Goal: Information Seeking & Learning: Learn about a topic

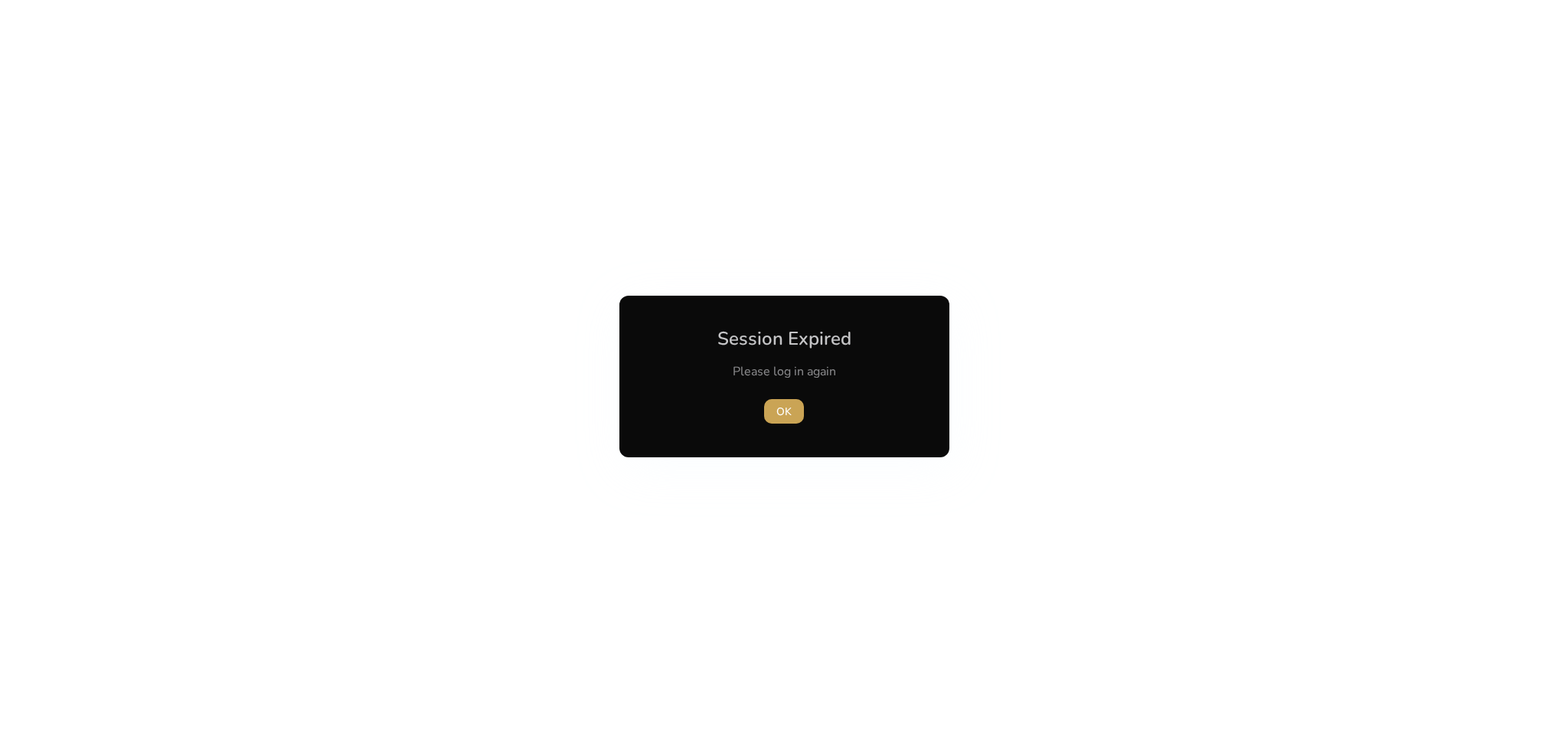
click at [794, 404] on span "button" at bounding box center [784, 411] width 40 height 37
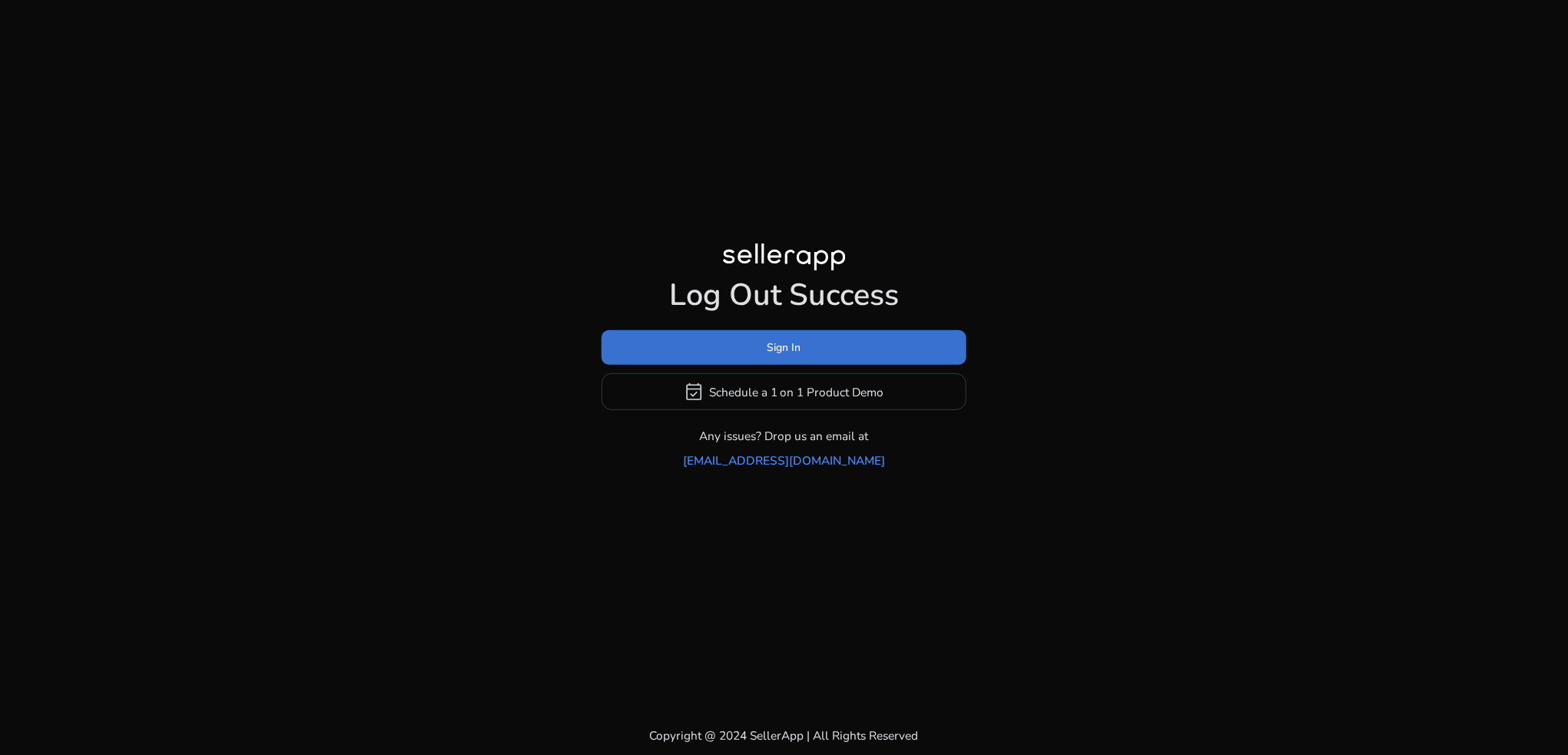
click at [781, 356] on span "Sign In" at bounding box center [784, 347] width 34 height 16
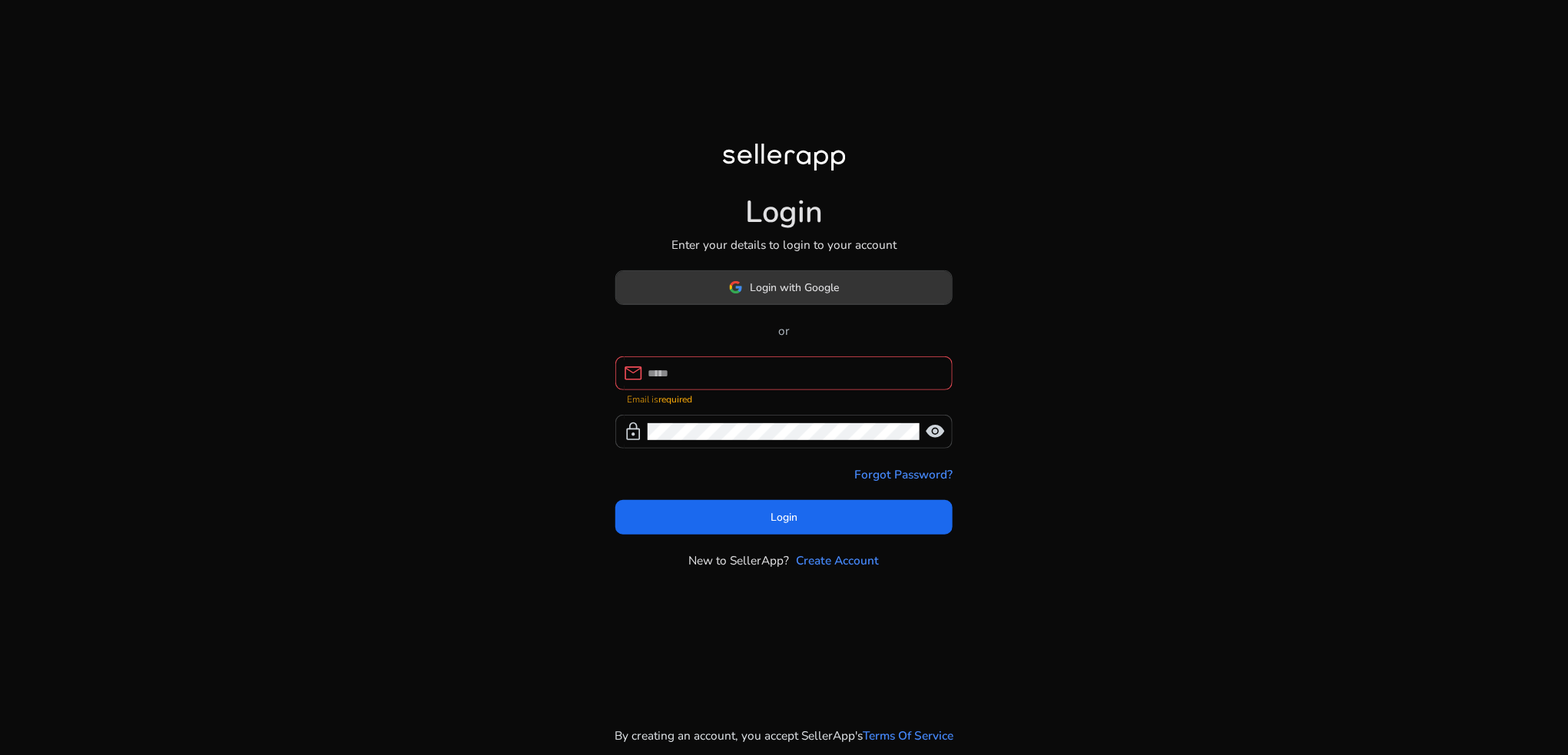
click at [766, 284] on span at bounding box center [784, 287] width 336 height 37
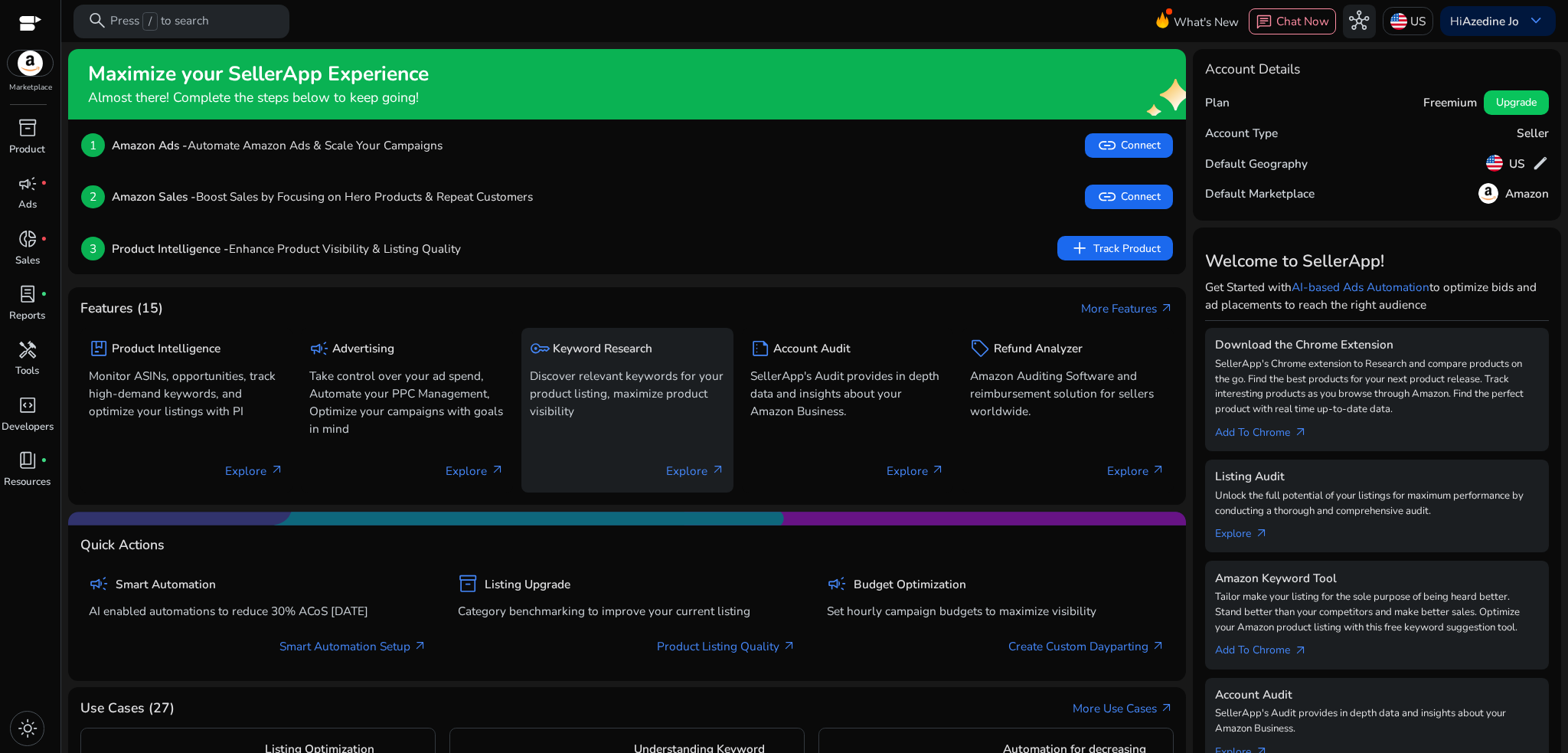
click at [628, 395] on p "Discover relevant keywords for your product listing, maximize product visibility" at bounding box center [628, 393] width 195 height 53
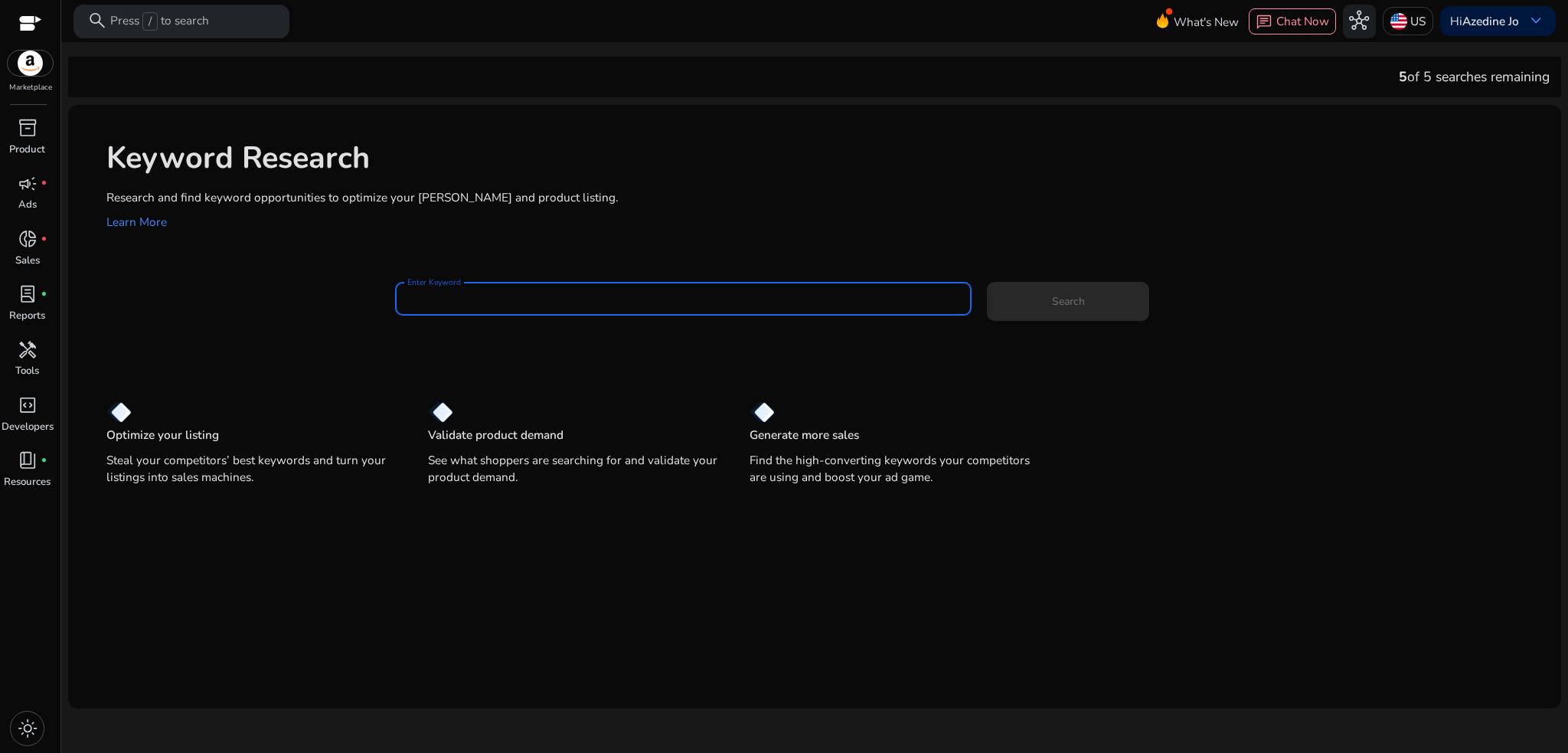
click at [573, 295] on input "Enter Keyword" at bounding box center [684, 298] width 553 height 17
type input "*********"
click at [987, 282] on button "Search" at bounding box center [1068, 301] width 161 height 39
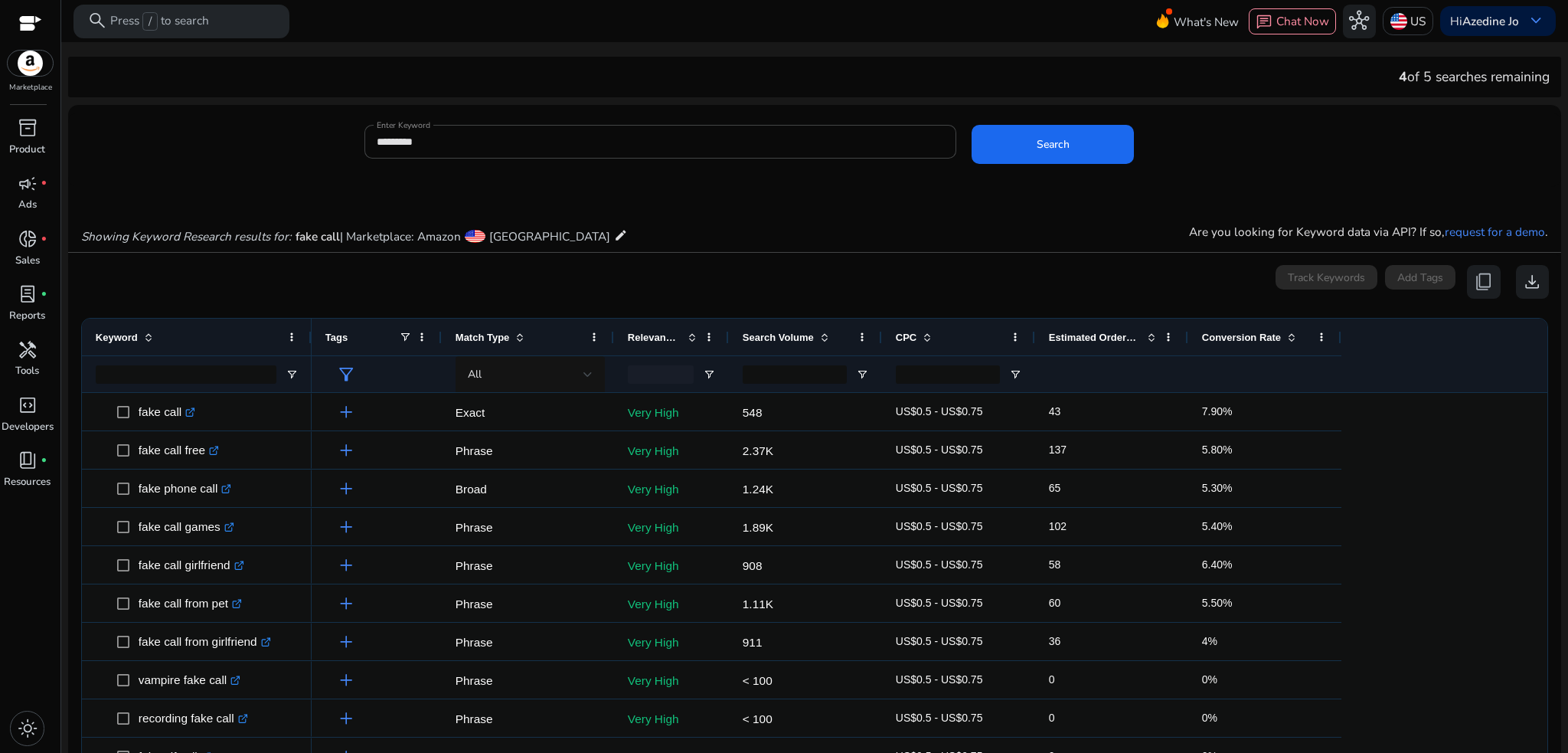
click at [442, 231] on span "| Marketplace: Amazon" at bounding box center [400, 236] width 121 height 16
click at [614, 236] on mat-icon "edit" at bounding box center [622, 234] width 14 height 20
click at [614, 233] on mat-icon "edit" at bounding box center [622, 234] width 14 height 20
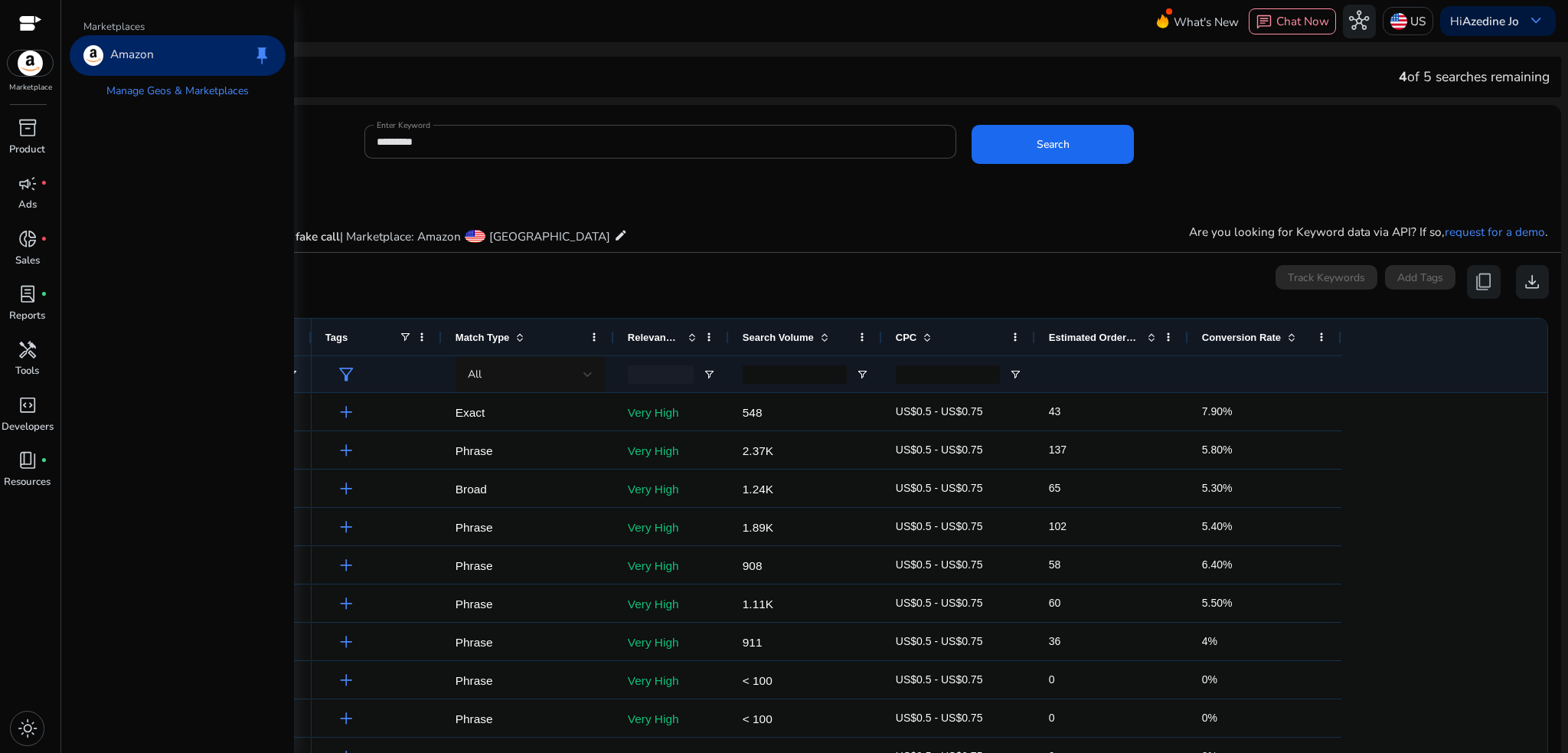
click at [141, 53] on p "Amazon" at bounding box center [131, 54] width 43 height 20
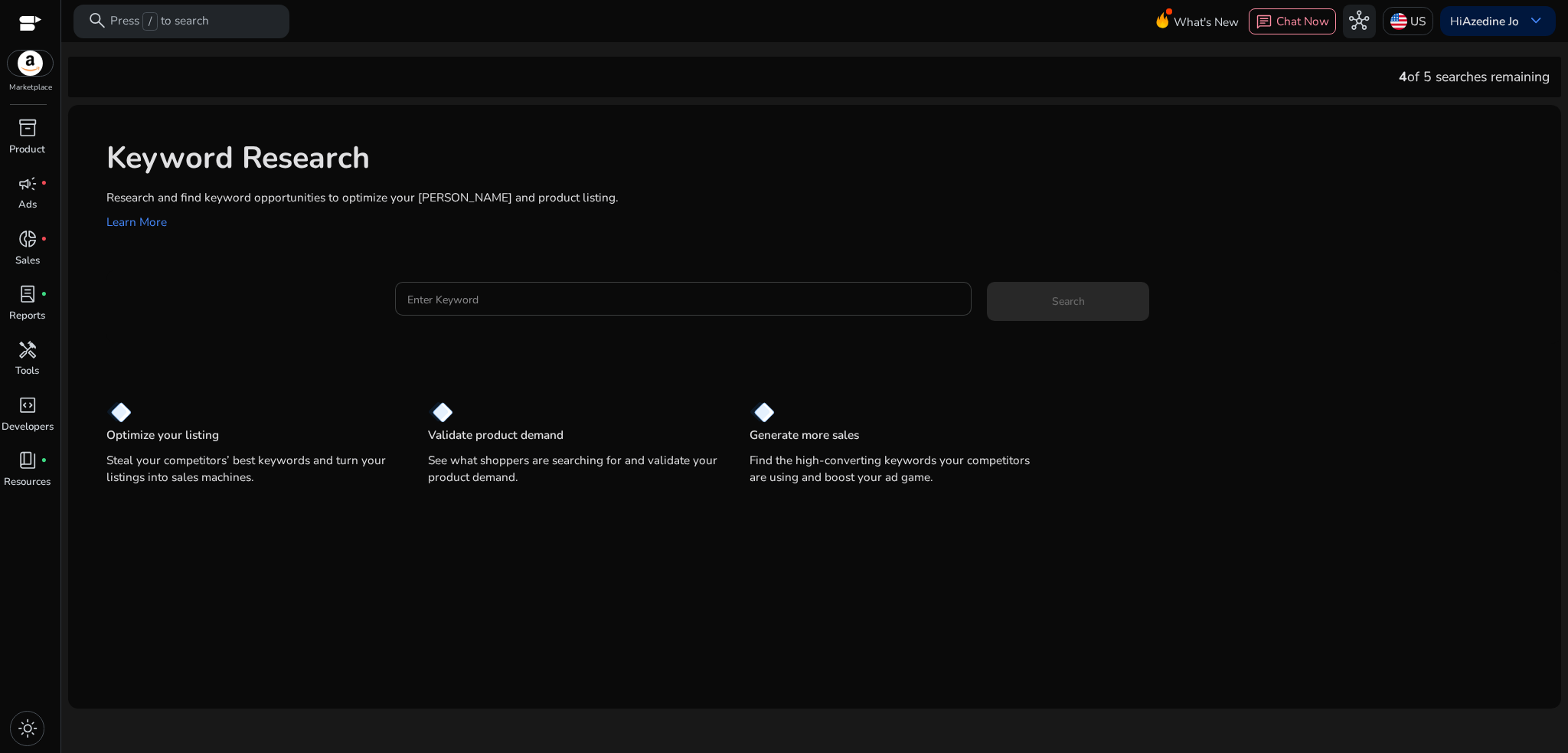
click at [630, 301] on input "Enter Keyword" at bounding box center [684, 298] width 553 height 17
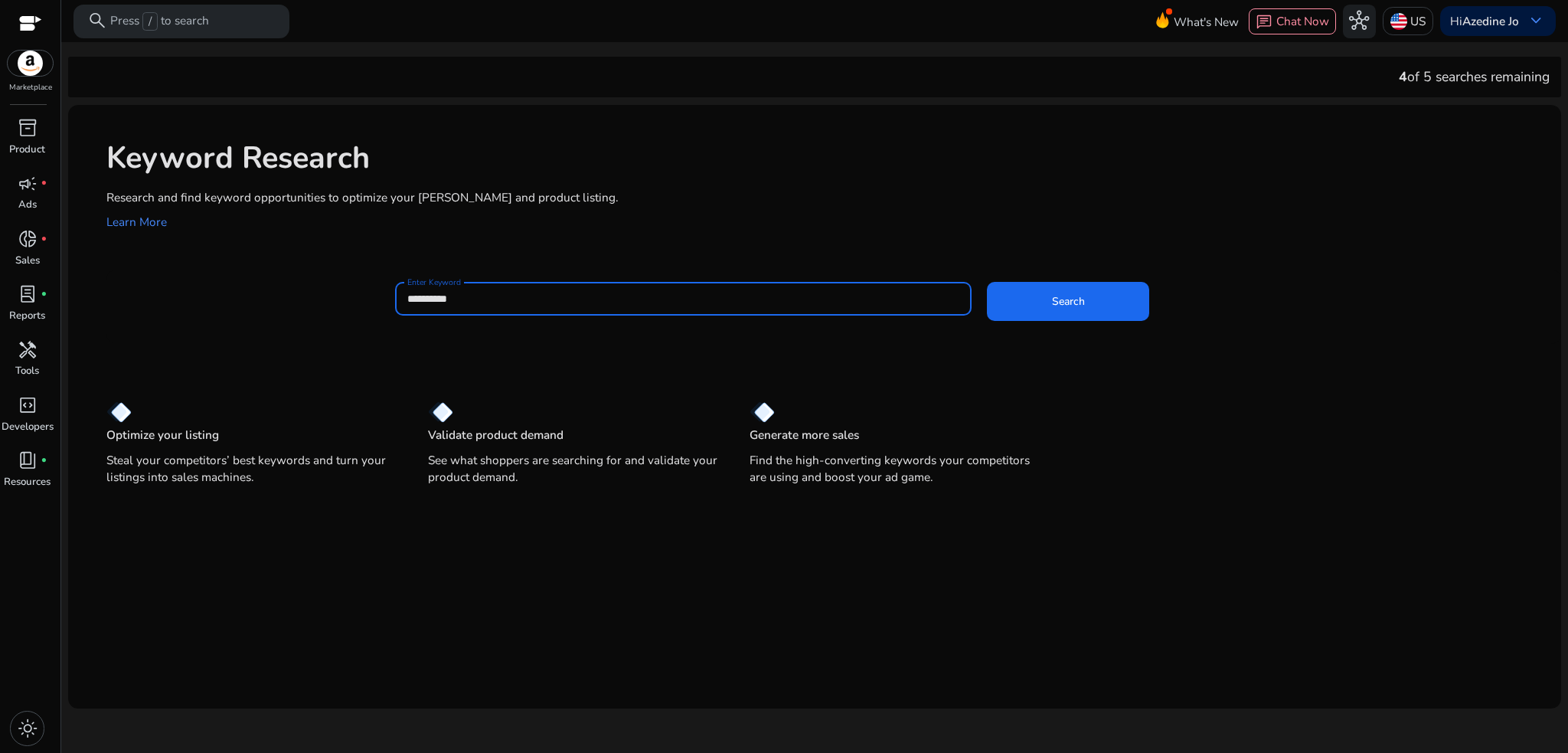
type input "**********"
click at [987, 282] on button "Search" at bounding box center [1068, 301] width 161 height 39
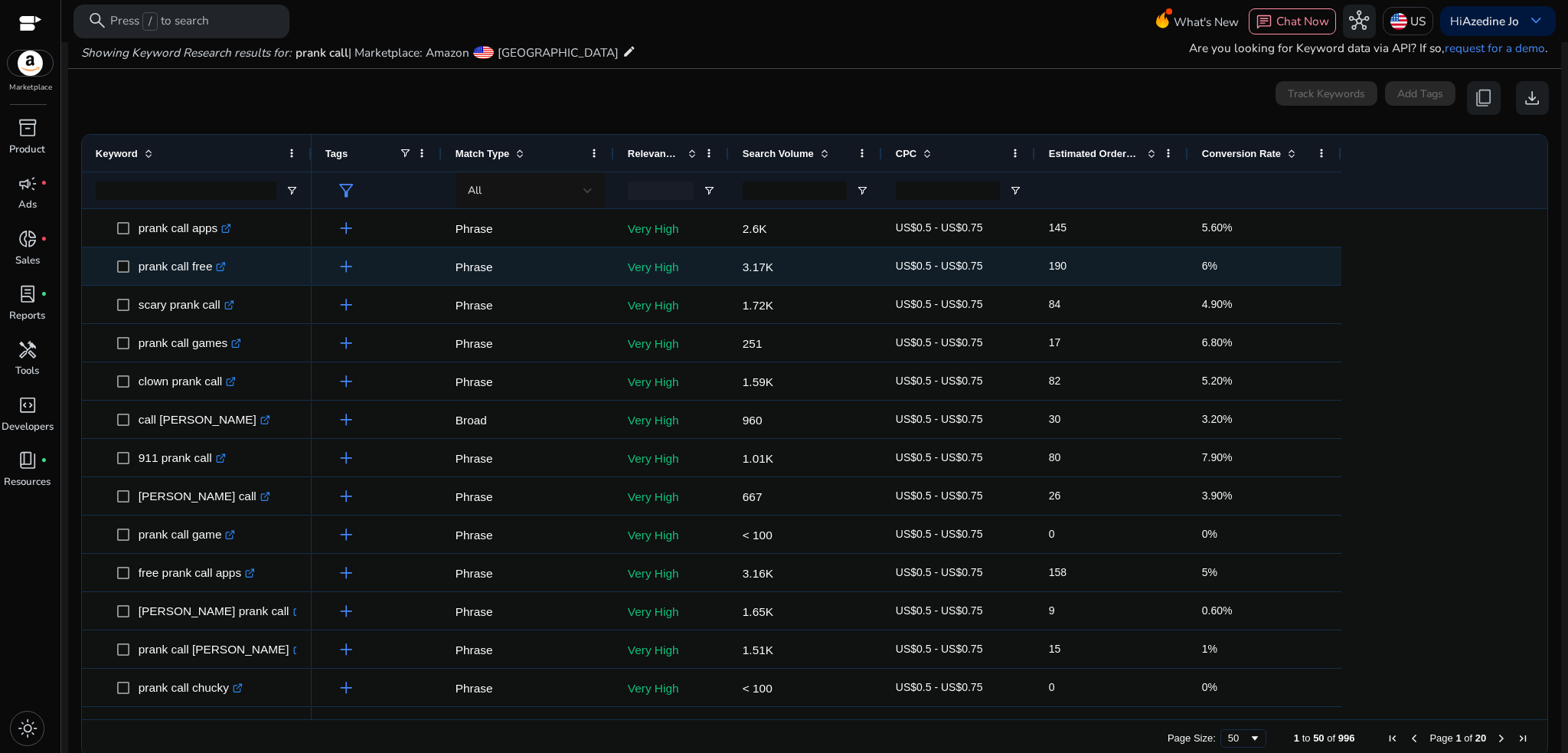
scroll to position [186, 0]
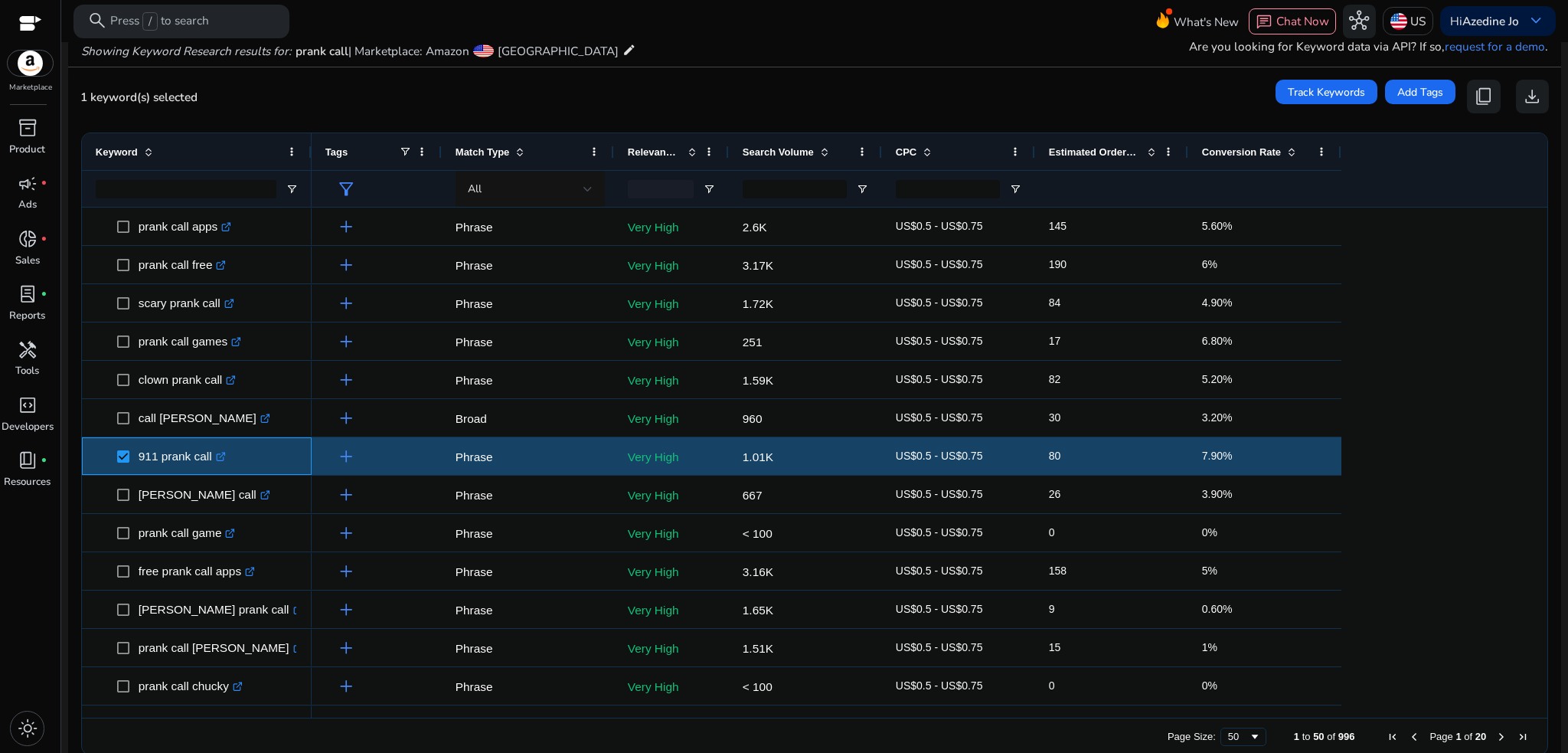
drag, startPoint x: 131, startPoint y: 452, endPoint x: 204, endPoint y: 459, distance: 73.3
click at [204, 459] on span "911 prank call .st0{fill:#2c8af8}" at bounding box center [208, 456] width 181 height 31
click at [222, 454] on icon at bounding box center [220, 458] width 8 height 8
